Goal: Information Seeking & Learning: Learn about a topic

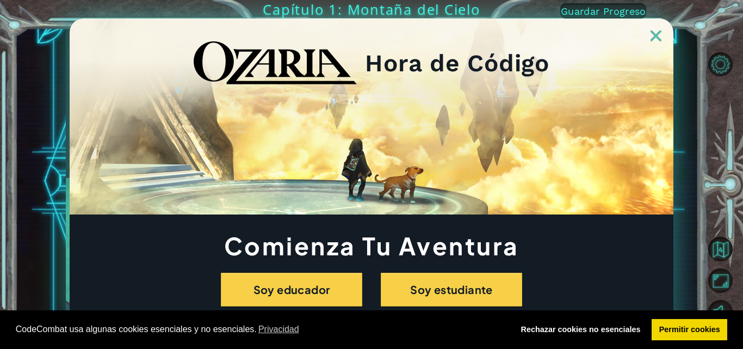
drag, startPoint x: 493, startPoint y: 119, endPoint x: 485, endPoint y: 126, distance: 10.8
click at [487, 125] on div "Hora de Código" at bounding box center [372, 116] width 604 height 196
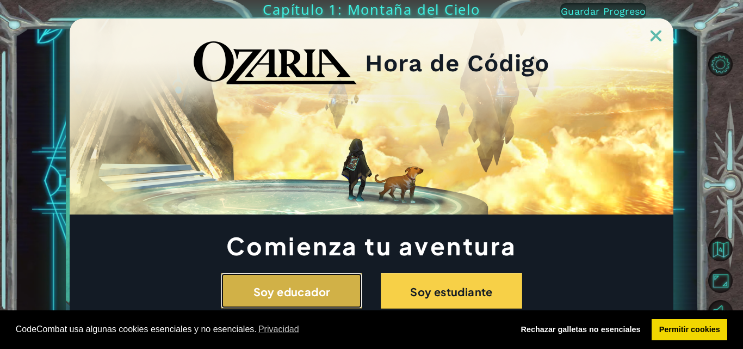
click at [298, 290] on font "Soy educador" at bounding box center [291, 291] width 77 height 14
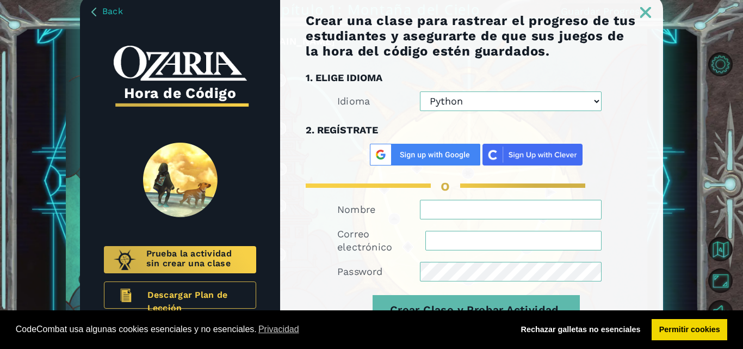
click at [649, 9] on img at bounding box center [645, 12] width 11 height 11
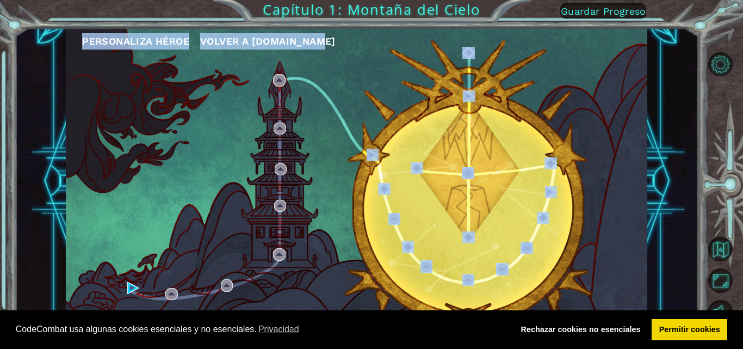
drag, startPoint x: 332, startPoint y: 126, endPoint x: 337, endPoint y: 92, distance: 34.1
click at [337, 92] on div "Personaliza Héroe Volver a [DOMAIN_NAME]" at bounding box center [356, 181] width 581 height 307
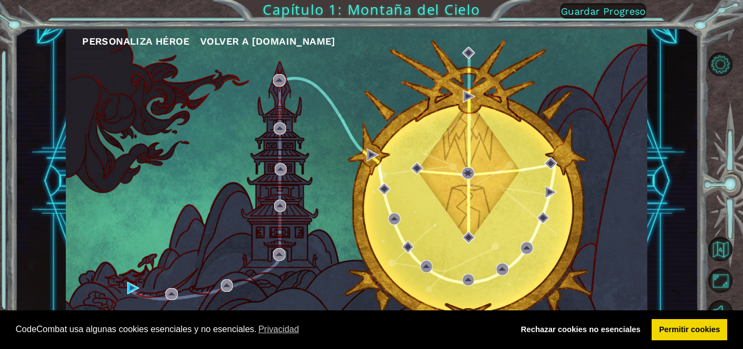
click at [270, 77] on div "Personaliza Héroe Volver a [DOMAIN_NAME]" at bounding box center [356, 181] width 581 height 307
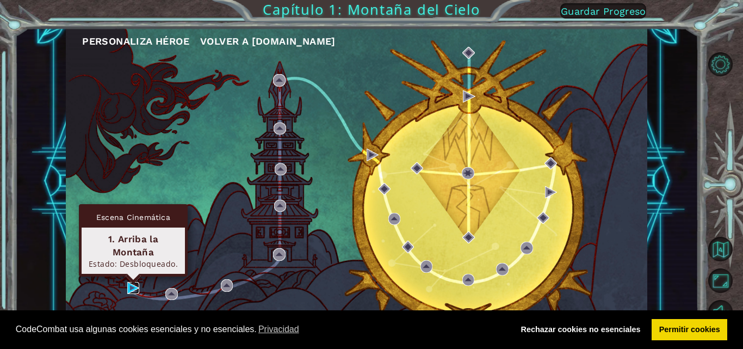
click at [127, 282] on img at bounding box center [133, 288] width 12 height 12
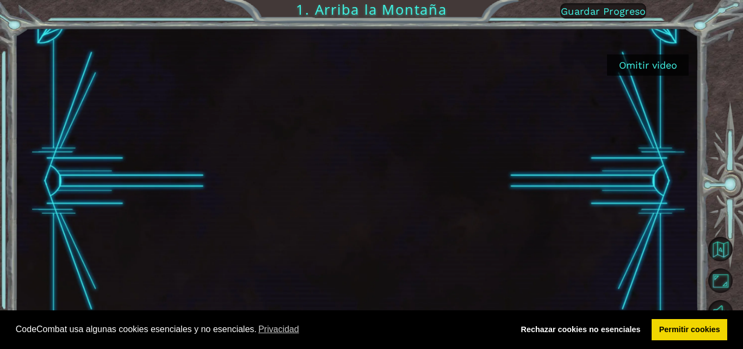
drag, startPoint x: 381, startPoint y: 251, endPoint x: 306, endPoint y: 254, distance: 74.6
click at [306, 254] on div at bounding box center [356, 181] width 545 height 307
drag, startPoint x: 305, startPoint y: 243, endPoint x: 313, endPoint y: 221, distance: 23.6
click at [307, 232] on div at bounding box center [356, 181] width 545 height 307
drag, startPoint x: 311, startPoint y: 219, endPoint x: 318, endPoint y: 214, distance: 8.5
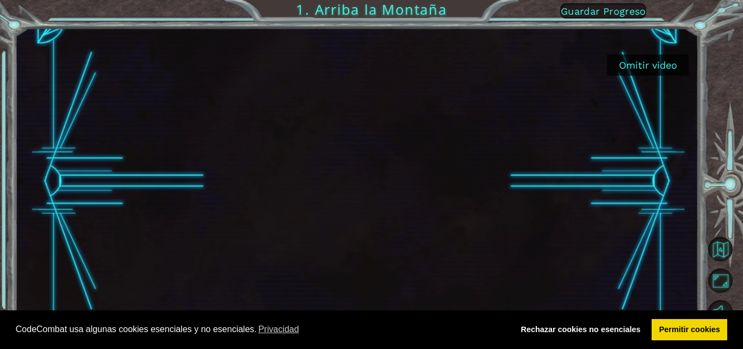
click at [307, 220] on div at bounding box center [356, 181] width 545 height 307
drag, startPoint x: 318, startPoint y: 214, endPoint x: 265, endPoint y: 166, distance: 70.4
click at [329, 201] on div at bounding box center [356, 181] width 545 height 307
click at [266, 165] on div at bounding box center [356, 181] width 545 height 307
drag, startPoint x: 272, startPoint y: 159, endPoint x: 313, endPoint y: 198, distance: 56.5
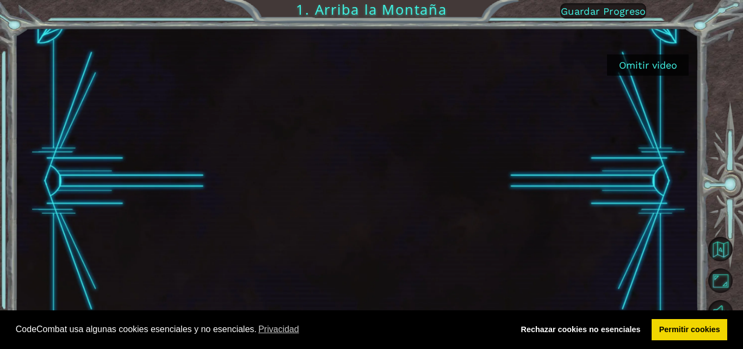
click at [313, 200] on div at bounding box center [356, 181] width 545 height 307
click at [632, 214] on div at bounding box center [357, 181] width 684 height 307
drag, startPoint x: 742, startPoint y: 200, endPoint x: 737, endPoint y: 196, distance: 6.6
click at [737, 196] on div at bounding box center [726, 187] width 33 height 91
click at [705, 191] on div "Omitir video 1. Arriba la Montaña Guardar Progreso" at bounding box center [371, 174] width 743 height 349
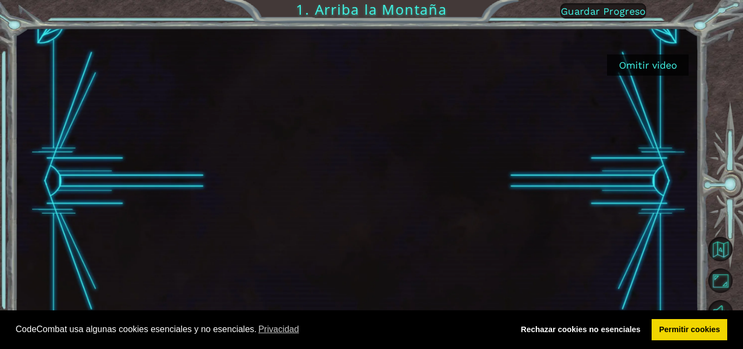
drag, startPoint x: 682, startPoint y: 178, endPoint x: 650, endPoint y: 136, distance: 53.1
click at [680, 173] on div at bounding box center [357, 181] width 684 height 307
drag, startPoint x: 636, startPoint y: 134, endPoint x: 593, endPoint y: 128, distance: 43.4
click at [603, 136] on div at bounding box center [357, 181] width 684 height 307
drag, startPoint x: 568, startPoint y: 143, endPoint x: 499, endPoint y: 177, distance: 76.4
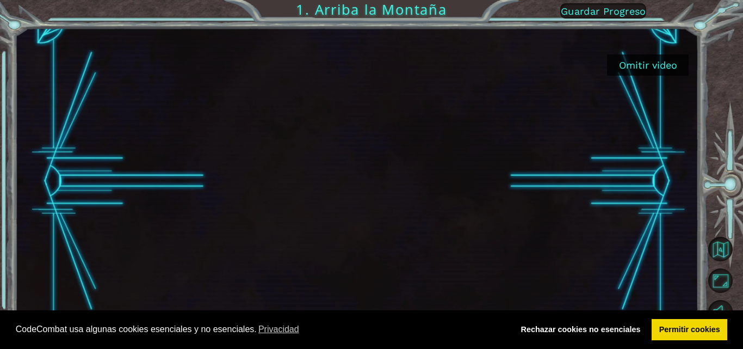
click at [499, 177] on div at bounding box center [356, 181] width 545 height 307
click at [501, 177] on div at bounding box center [356, 181] width 545 height 307
click at [597, 99] on div at bounding box center [356, 181] width 545 height 307
click at [664, 57] on button "Omitir video" at bounding box center [648, 64] width 82 height 21
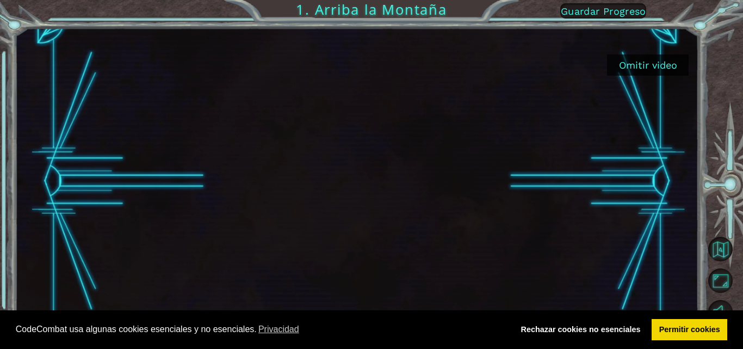
click at [661, 0] on div "Omitir video 1. Arriba la Montaña Guardar Progreso" at bounding box center [371, 0] width 743 height 0
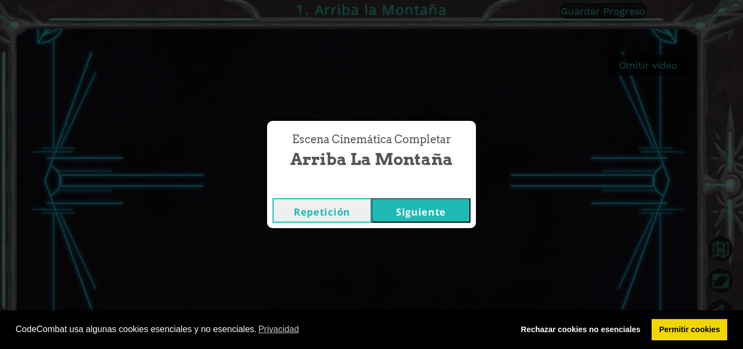
click at [407, 212] on button "Siguiente" at bounding box center [420, 210] width 99 height 24
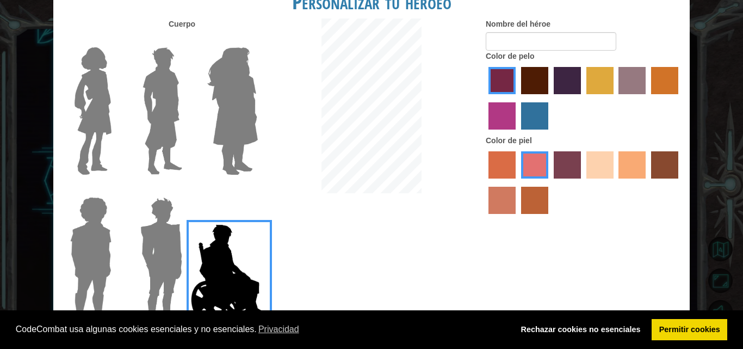
drag, startPoint x: 398, startPoint y: 209, endPoint x: 436, endPoint y: 175, distance: 50.8
click at [442, 167] on div "Cuerpo Nombre del héroe Color de pelo Color [PERSON_NAME]" at bounding box center [371, 174] width 636 height 313
click at [436, 179] on div at bounding box center [371, 106] width 212 height 177
drag, startPoint x: 436, startPoint y: 179, endPoint x: 422, endPoint y: 186, distance: 15.3
click at [425, 185] on div at bounding box center [371, 106] width 212 height 177
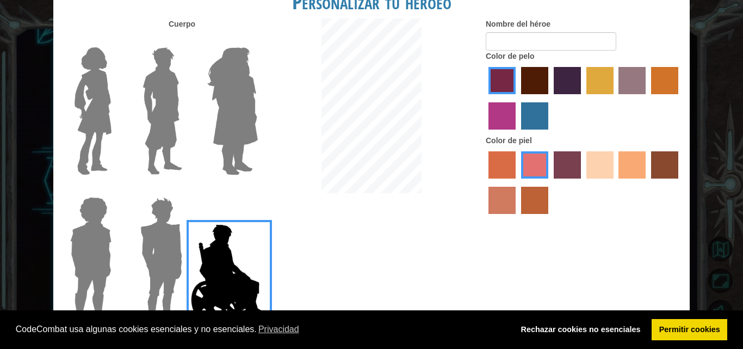
click at [334, 200] on div "Cuerpo Nombre del héroe Color de pelo Color [PERSON_NAME]" at bounding box center [371, 174] width 636 height 313
click at [395, 13] on h1 "Personalizar tu héroeo" at bounding box center [371, 1] width 636 height 23
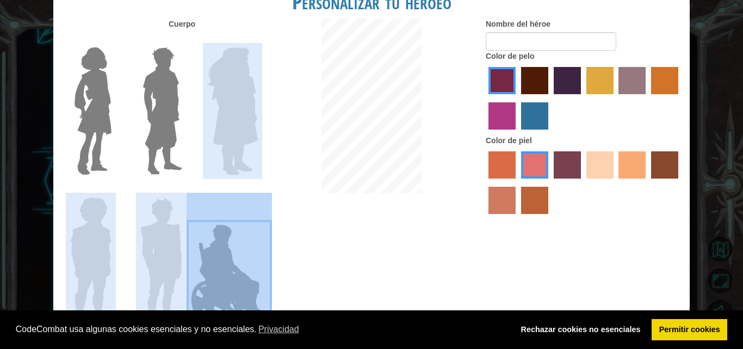
click at [226, 65] on div "Cuerpo Nombre del héroe Color de pelo Color [PERSON_NAME]" at bounding box center [371, 174] width 636 height 313
drag, startPoint x: 321, startPoint y: 270, endPoint x: 145, endPoint y: 96, distance: 247.6
click at [312, 224] on body "Cookie Policy CodeCombat [GEOGRAPHIC_DATA] algunas cookies esenciales y no esen…" at bounding box center [371, 174] width 743 height 349
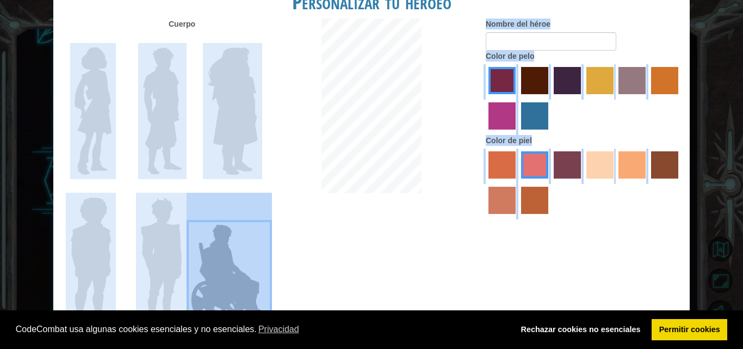
drag, startPoint x: 42, startPoint y: 220, endPoint x: 569, endPoint y: 275, distance: 529.8
